Goal: Task Accomplishment & Management: Manage account settings

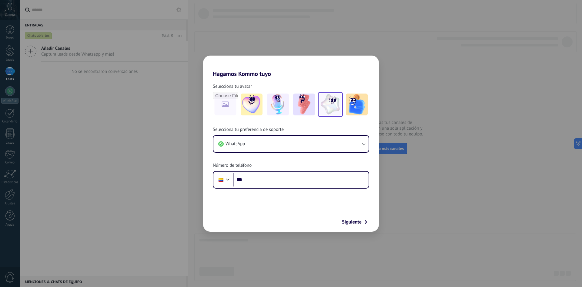
click at [331, 112] on img at bounding box center [331, 104] width 22 height 22
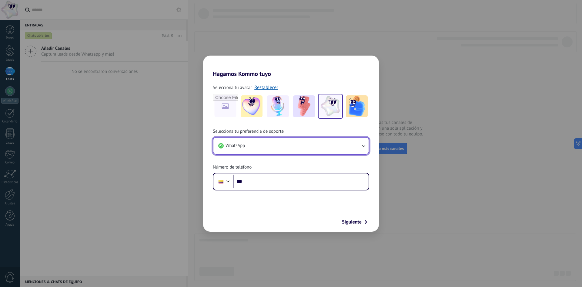
click at [268, 148] on button "WhatsApp" at bounding box center [290, 145] width 155 height 16
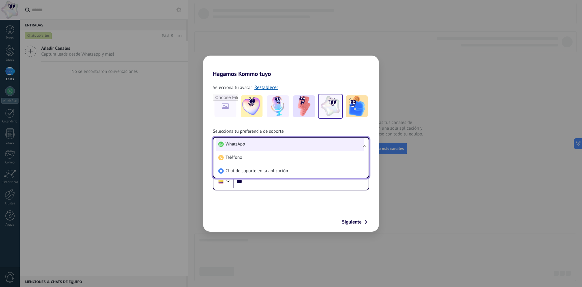
click at [267, 148] on li "WhatsApp" at bounding box center [290, 143] width 148 height 13
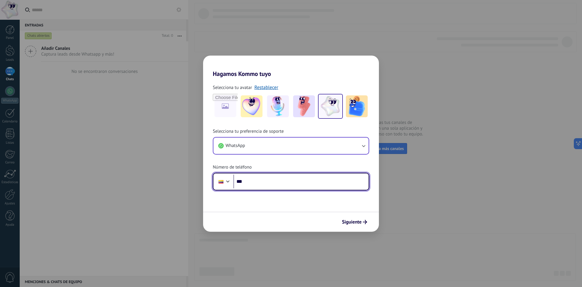
click at [271, 182] on input "***" at bounding box center [300, 181] width 135 height 14
type input "**********"
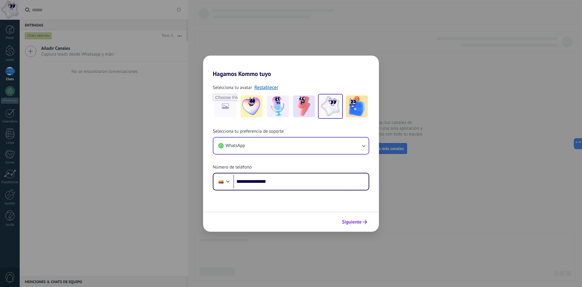
click at [363, 223] on span "Siguiente" at bounding box center [354, 222] width 25 height 4
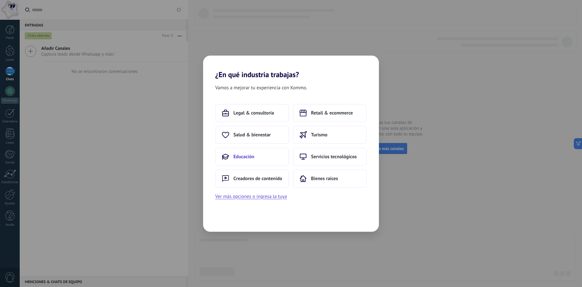
click at [268, 153] on button "Educación" at bounding box center [252, 156] width 74 height 18
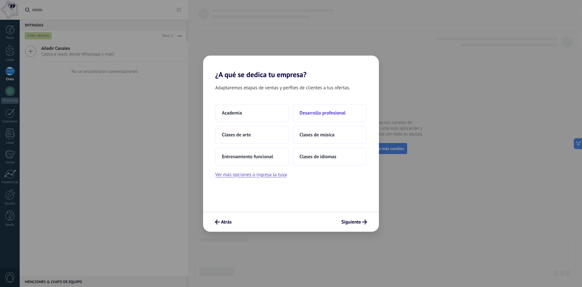
click at [336, 112] on span "Desarrollo profesional" at bounding box center [323, 113] width 46 height 6
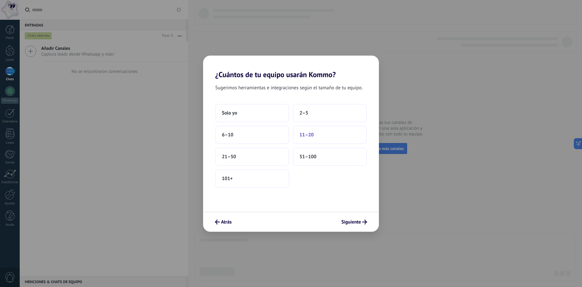
click at [298, 136] on button "11–20" at bounding box center [330, 135] width 74 height 18
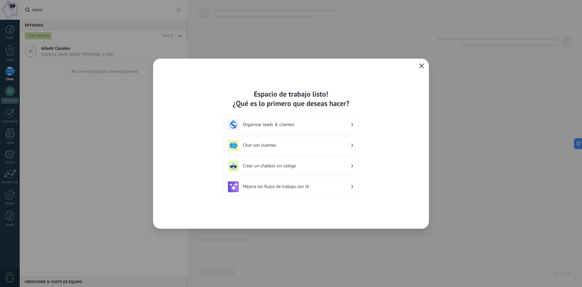
click at [330, 185] on h3 "Mejora los flujos de trabajo con IA" at bounding box center [297, 186] width 108 height 6
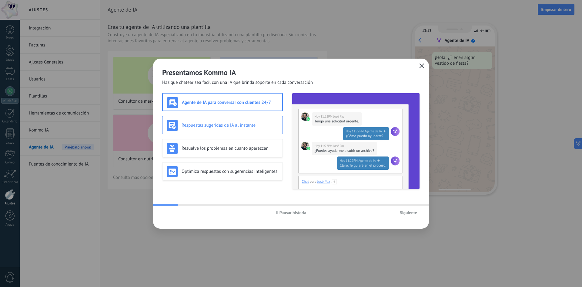
click at [229, 124] on h3 "Respuestas sugeridas de IA al instante" at bounding box center [230, 125] width 97 height 6
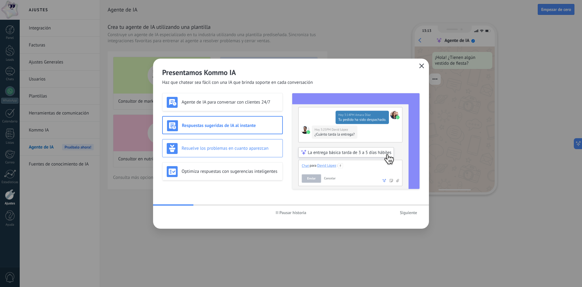
click at [241, 146] on h3 "Resuelve los problemas en cuanto aparezcan" at bounding box center [230, 148] width 97 height 6
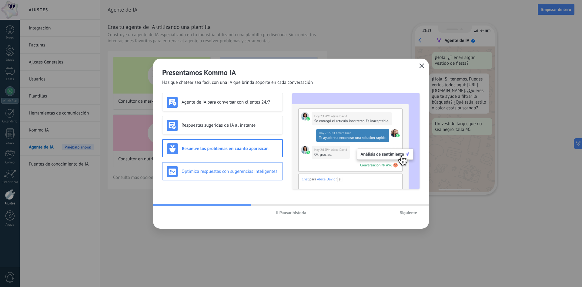
click at [251, 172] on h3 "Optimiza respuestas con sugerencias inteligentes" at bounding box center [230, 171] width 97 height 6
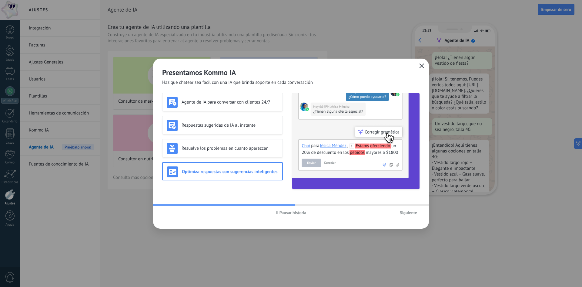
scroll to position [18, 0]
click at [408, 213] on span "Siguiente" at bounding box center [408, 212] width 17 height 4
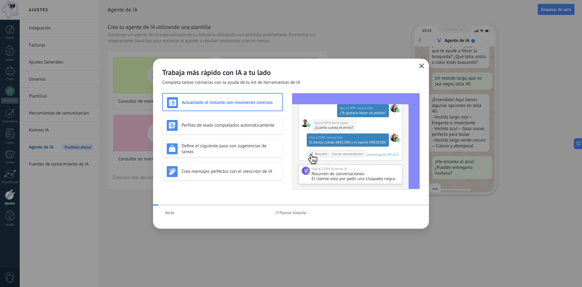
scroll to position [61, 0]
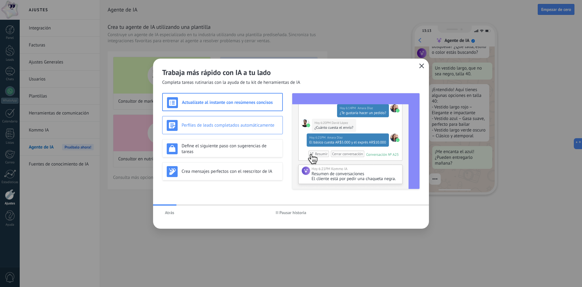
click at [257, 129] on div "Perfiles de leads completados automáticamente" at bounding box center [223, 125] width 112 height 11
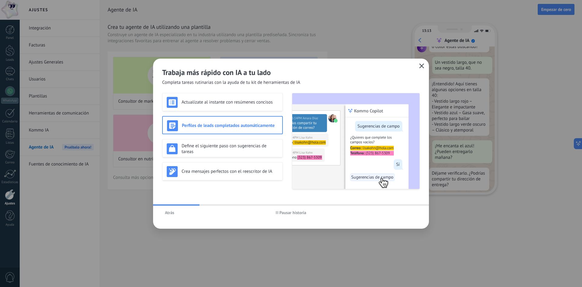
scroll to position [73, 0]
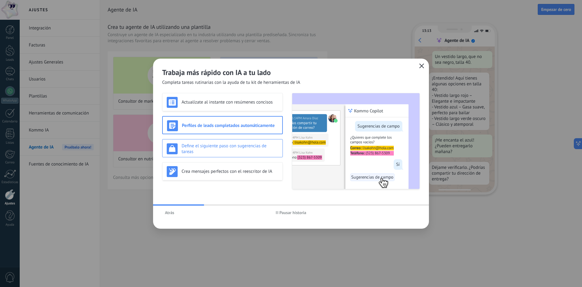
click at [218, 150] on h3 "Define el siguiente paso con sugerencias de tareas" at bounding box center [230, 149] width 97 height 12
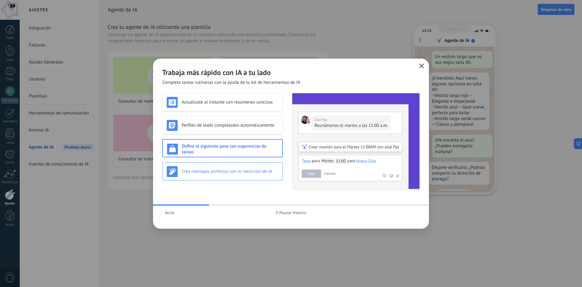
click at [233, 169] on h3 "Crea mensajes perfectos con el reescritor de IA" at bounding box center [230, 171] width 97 height 6
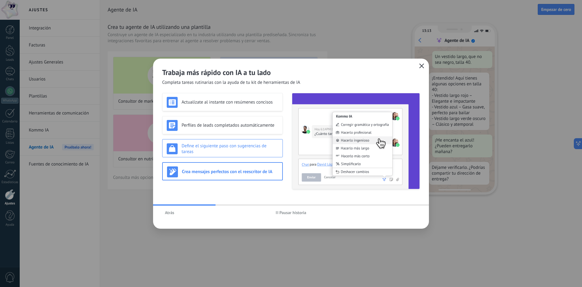
click at [247, 150] on h3 "Define el siguiente paso con sugerencias de tareas" at bounding box center [230, 149] width 97 height 12
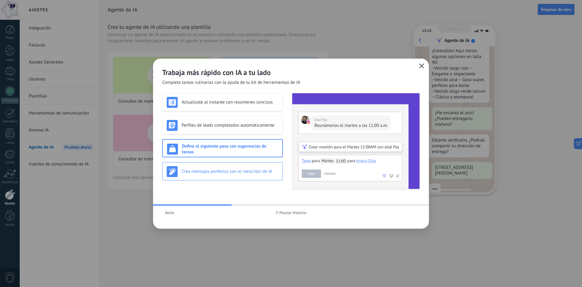
scroll to position [110, 0]
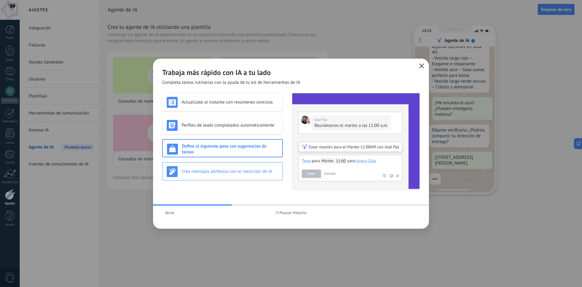
click at [223, 169] on h3 "Crea mensajes perfectos con el reescritor de IA" at bounding box center [230, 171] width 97 height 6
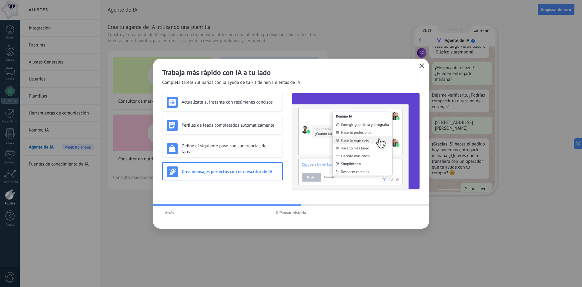
scroll to position [155, 0]
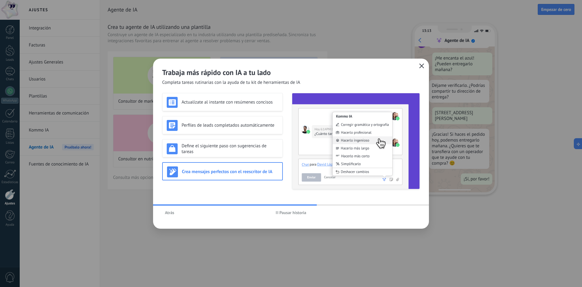
click at [424, 65] on button "button" at bounding box center [422, 66] width 8 height 8
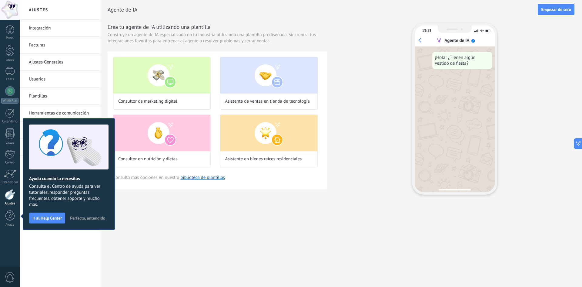
click at [364, 85] on div "Crea tu agente de IA utilizando una plantilla Construye un agente de IA especia…" at bounding box center [341, 108] width 467 height 171
click at [86, 217] on span "Perfecto, entendido" at bounding box center [87, 218] width 35 height 4
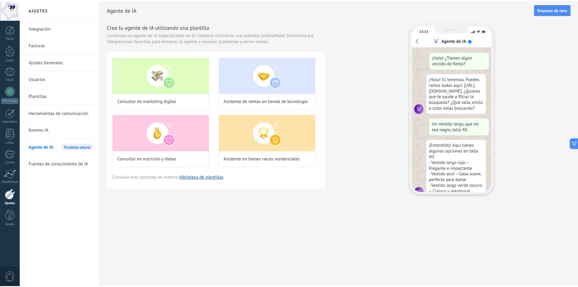
scroll to position [18, 0]
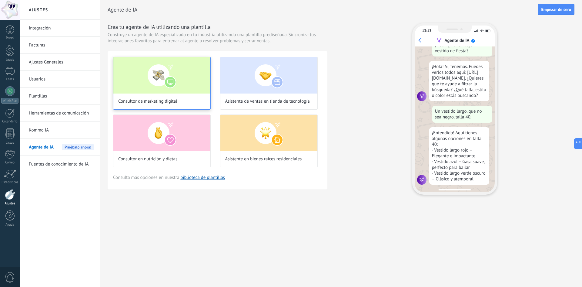
drag, startPoint x: 55, startPoint y: 113, endPoint x: 123, endPoint y: 103, distance: 68.9
click at [55, 113] on link "Herramientas de comunicación" at bounding box center [61, 113] width 65 height 17
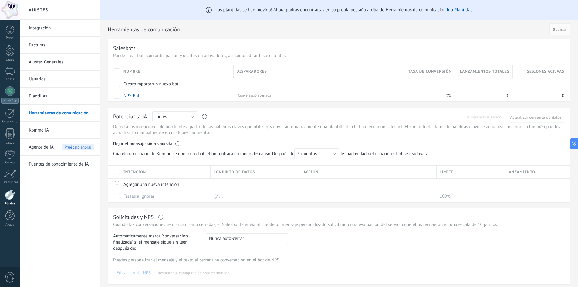
click at [14, 10] on div at bounding box center [10, 10] width 20 height 20
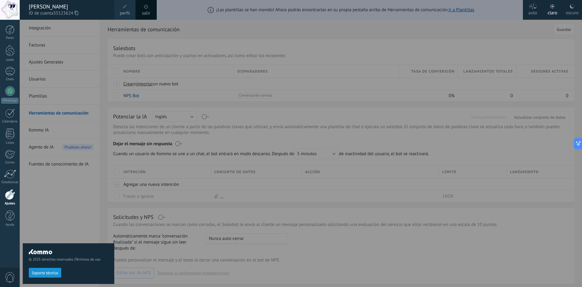
click at [123, 8] on span at bounding box center [125, 6] width 7 height 7
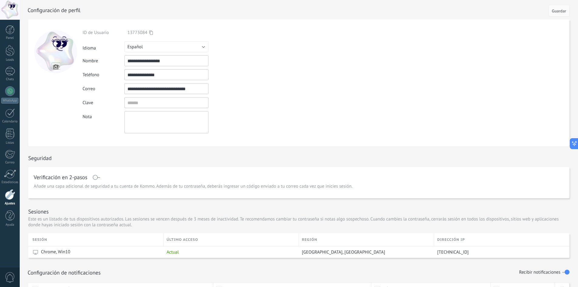
click at [10, 194] on div at bounding box center [10, 194] width 10 height 11
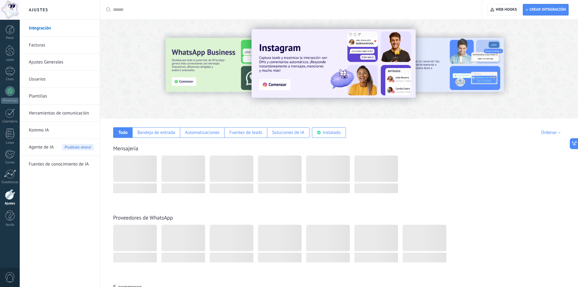
click at [41, 77] on link "Usuarios" at bounding box center [61, 79] width 65 height 17
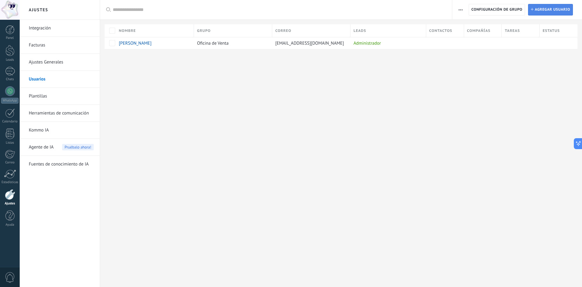
click at [551, 11] on span "Agregar usuario" at bounding box center [552, 9] width 35 height 11
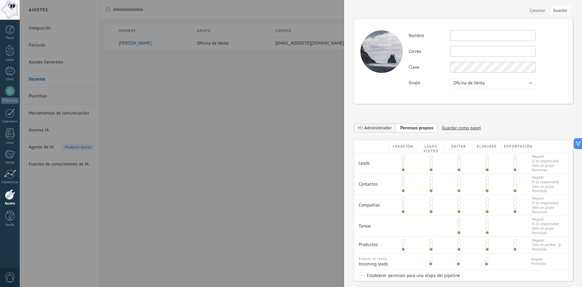
click at [460, 34] on input "text" at bounding box center [493, 35] width 86 height 11
type input "*"
type input "**********"
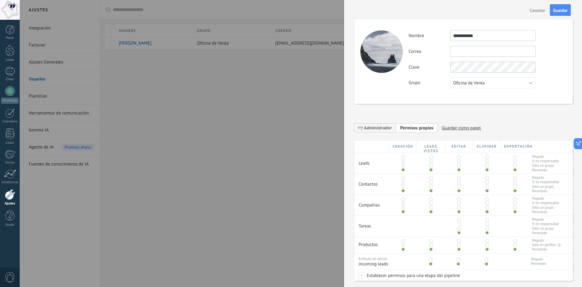
click at [507, 46] on input "text" at bounding box center [493, 51] width 86 height 11
paste input "**********"
type input "**********"
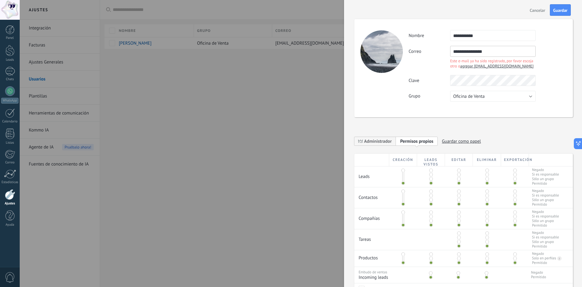
click at [468, 66] on span "agregar [EMAIL_ADDRESS][DOMAIN_NAME]" at bounding box center [496, 65] width 73 height 5
type input "**********"
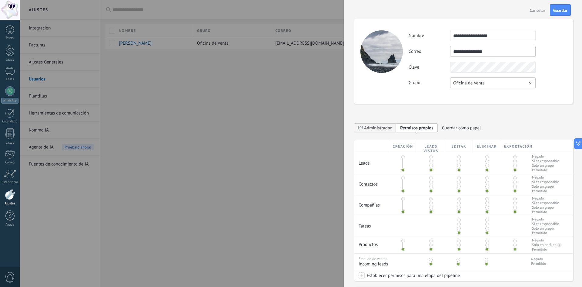
click at [479, 84] on span "Oficina de Venta" at bounding box center [469, 83] width 32 height 6
click at [453, 92] on span "Usuarios libres" at bounding box center [490, 93] width 87 height 6
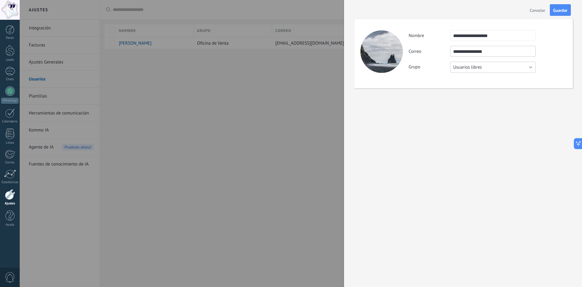
click at [477, 68] on span "Usuarios libres" at bounding box center [467, 67] width 29 height 6
drag, startPoint x: 476, startPoint y: 70, endPoint x: 476, endPoint y: 73, distance: 3.3
click at [476, 70] on li "Oficina de Venta" at bounding box center [491, 67] width 89 height 10
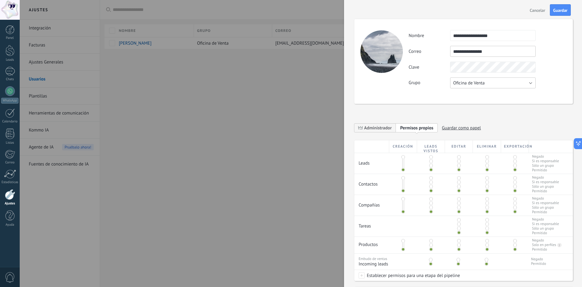
scroll to position [30, 0]
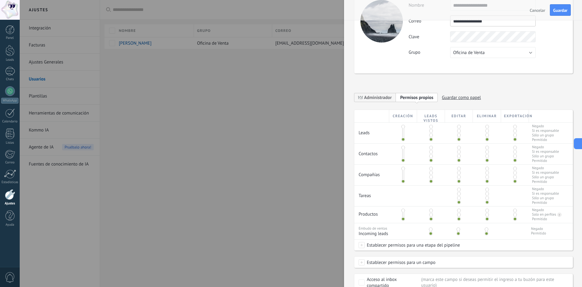
click at [386, 102] on div "**********" at bounding box center [417, 99] width 126 height 12
click at [384, 98] on span "Administrador" at bounding box center [378, 98] width 28 height 6
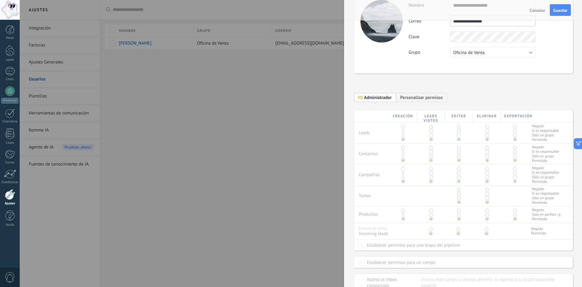
scroll to position [73, 0]
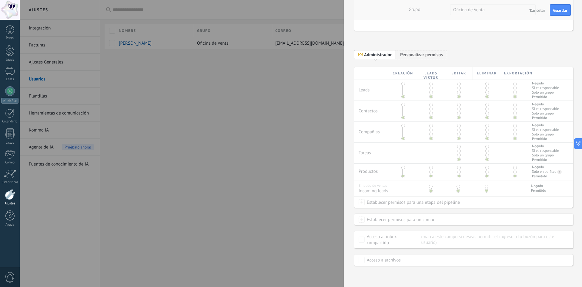
click at [520, 87] on div "Creación Leads vistos Editar Eliminar Exportación Leads Negado Si es responsabl…" at bounding box center [463, 166] width 219 height 198
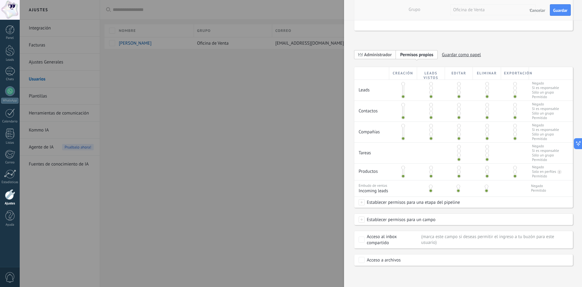
click at [382, 53] on span "Administrador" at bounding box center [378, 55] width 28 height 6
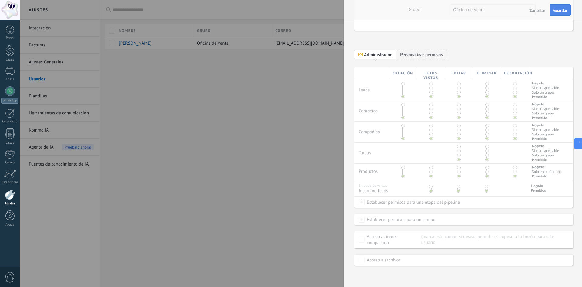
click at [562, 9] on span "Guardar" at bounding box center [560, 10] width 14 height 4
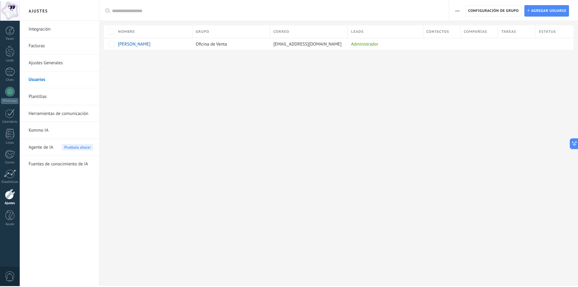
scroll to position [0, 0]
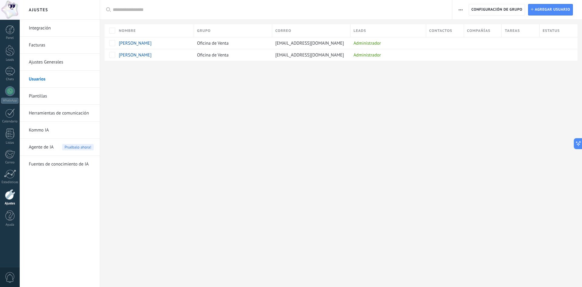
click at [45, 96] on link "Plantillas" at bounding box center [61, 96] width 65 height 17
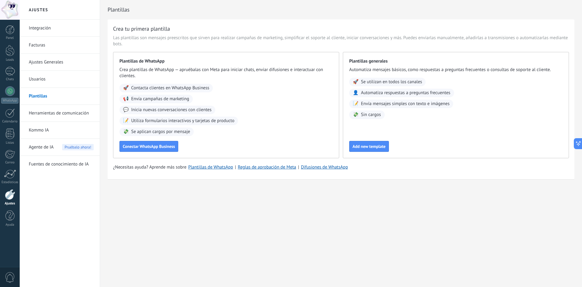
click at [53, 63] on link "Ajustes Generales" at bounding box center [61, 62] width 65 height 17
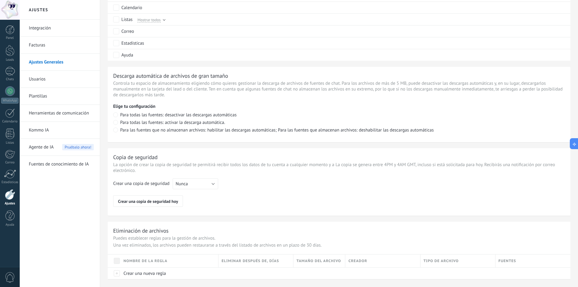
scroll to position [376, 0]
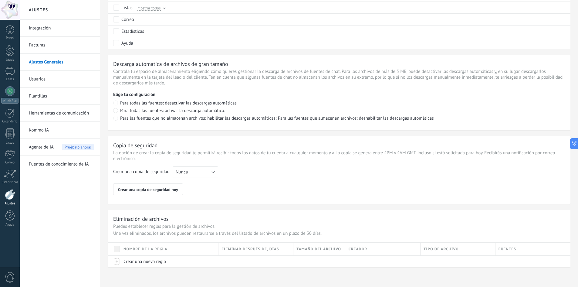
click at [38, 133] on link "Kommo IA" at bounding box center [61, 130] width 65 height 17
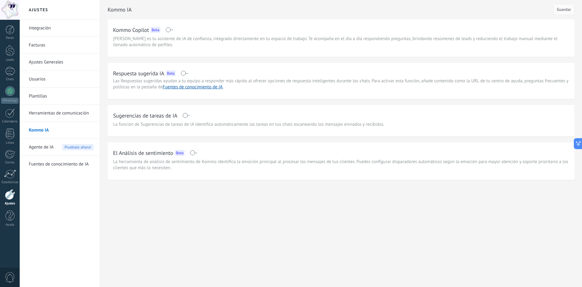
click at [77, 113] on link "Herramientas de comunicación" at bounding box center [61, 113] width 65 height 17
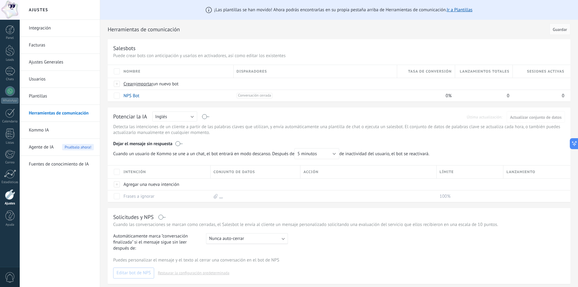
scroll to position [61, 0]
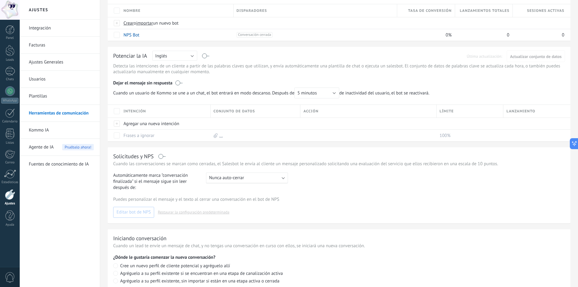
click at [39, 93] on link "Plantillas" at bounding box center [61, 96] width 65 height 17
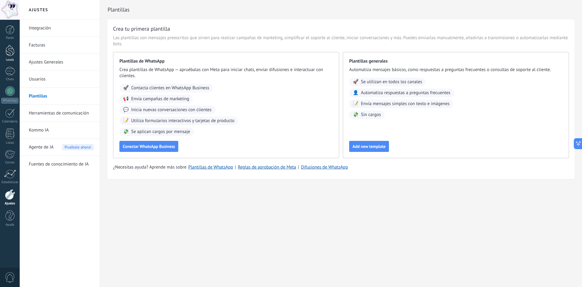
click at [6, 52] on div at bounding box center [9, 50] width 9 height 11
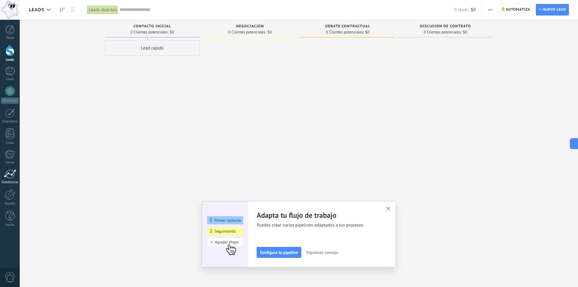
click at [9, 171] on div at bounding box center [10, 173] width 12 height 9
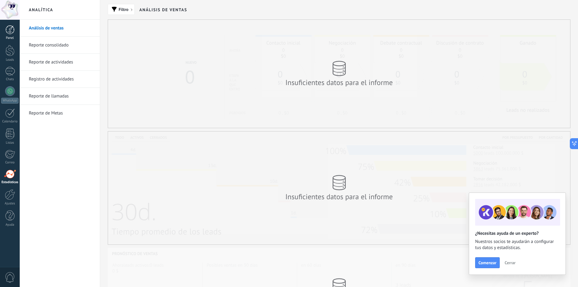
click at [11, 32] on div at bounding box center [9, 29] width 9 height 9
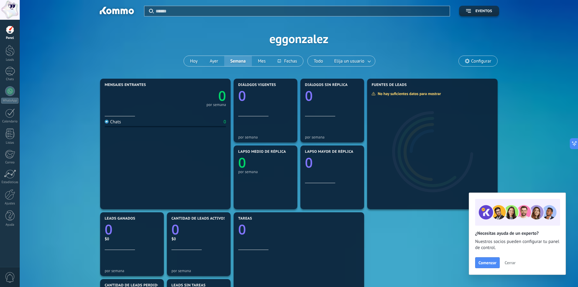
click at [479, 59] on span "Configurar" at bounding box center [481, 61] width 20 height 5
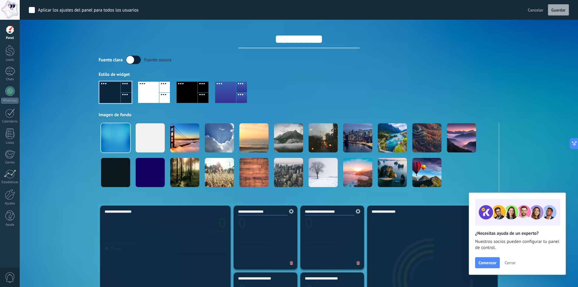
click at [11, 35] on link "Panel" at bounding box center [10, 32] width 20 height 15
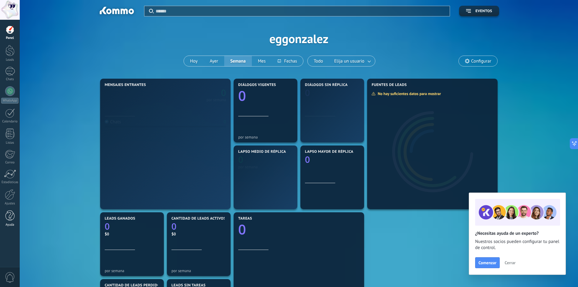
click at [5, 219] on div at bounding box center [9, 215] width 9 height 11
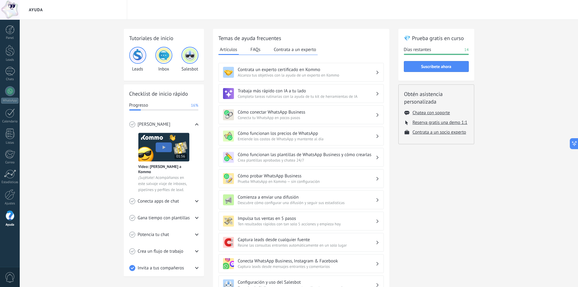
click at [170, 204] on div "Conecta apps de chat" at bounding box center [163, 201] width 69 height 17
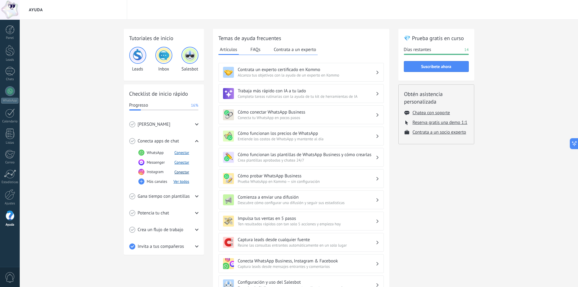
click at [177, 171] on button "Conectar" at bounding box center [181, 171] width 15 height 5
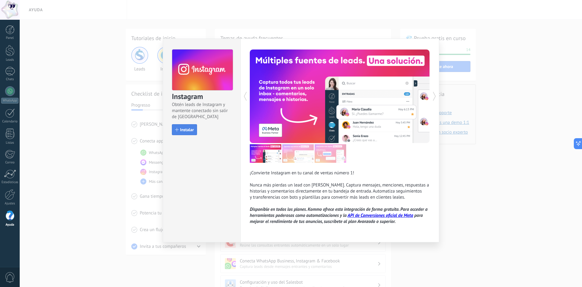
click at [191, 132] on span "Instalar" at bounding box center [187, 129] width 14 height 4
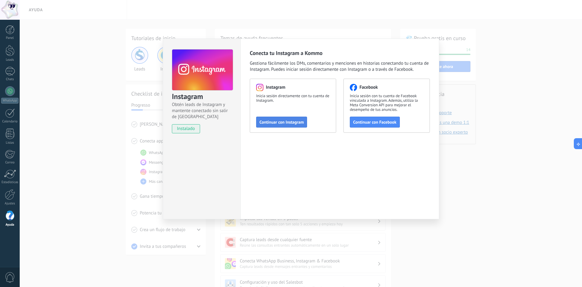
click at [292, 121] on span "Continuar con Instagram" at bounding box center [282, 122] width 44 height 4
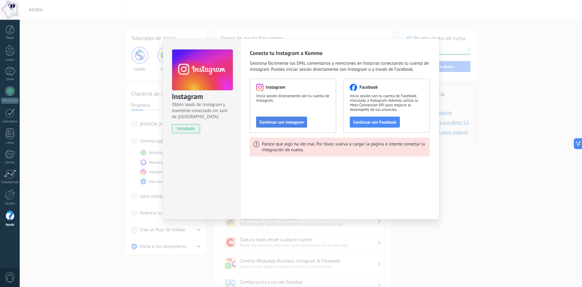
click at [278, 123] on span "Continuar con Instagram" at bounding box center [282, 122] width 44 height 4
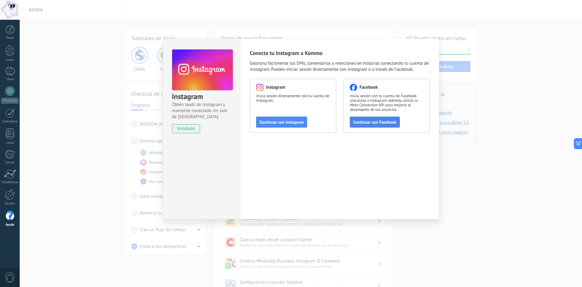
click at [367, 123] on span "Continuar con Facebook" at bounding box center [374, 122] width 43 height 4
